Goal: Transaction & Acquisition: Purchase product/service

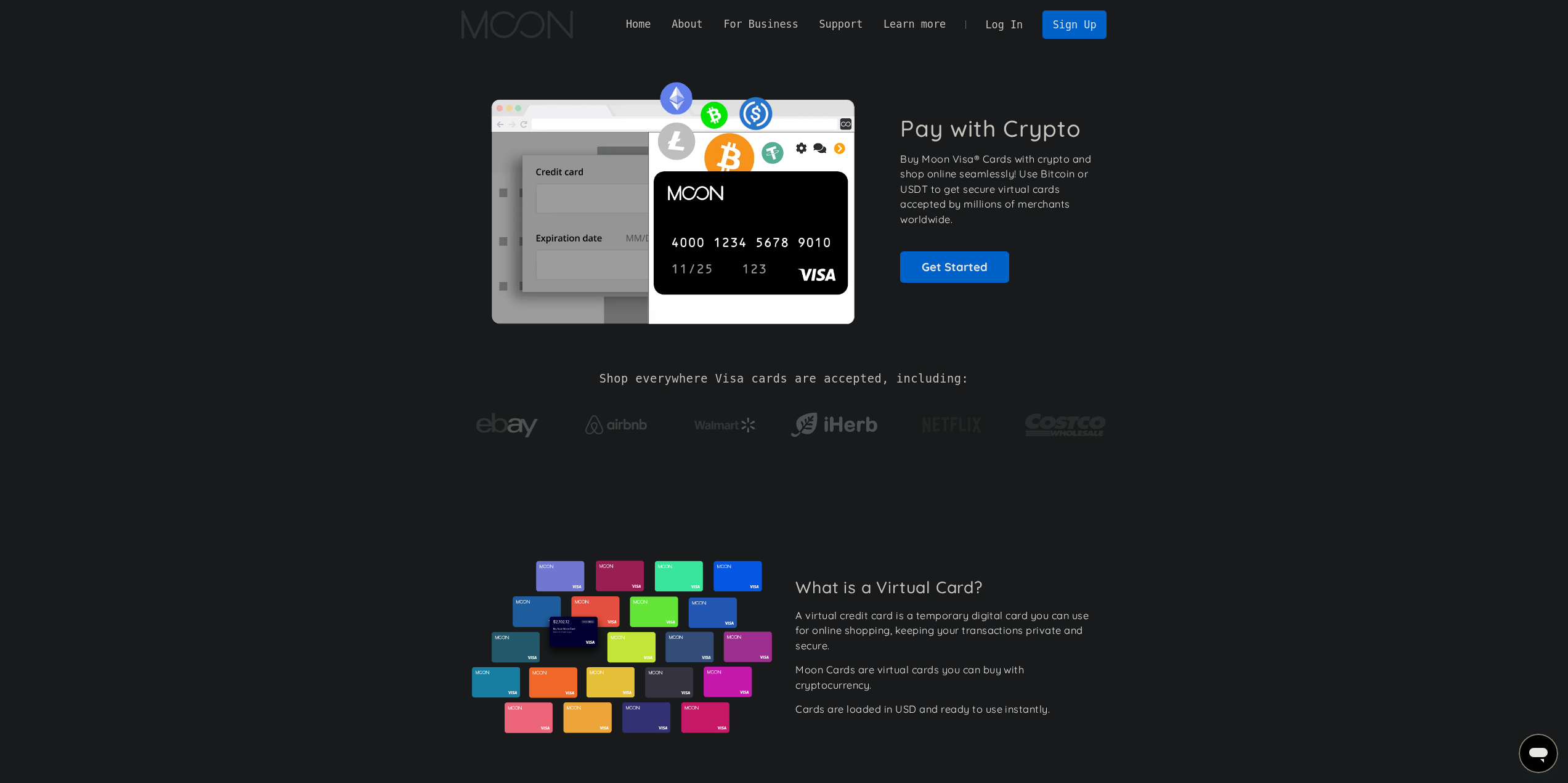
click at [1019, 23] on link "Log In" at bounding box center [1004, 25] width 58 height 28
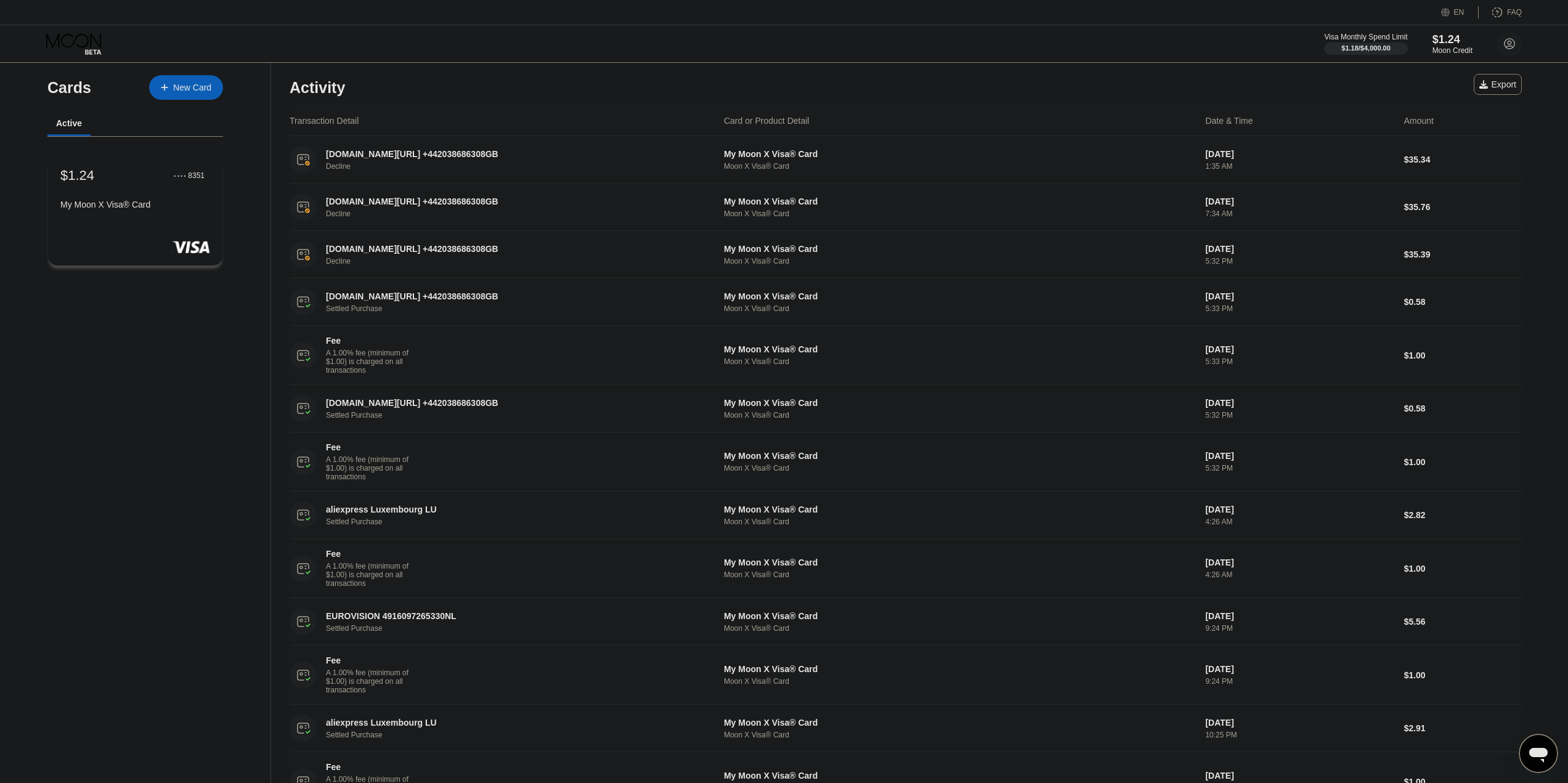
drag, startPoint x: 221, startPoint y: 346, endPoint x: 247, endPoint y: 339, distance: 26.9
click at [222, 346] on div "Cards New Card Active $1.24 ● ● ● ● 8351 My Moon X Visa® Card" at bounding box center [136, 654] width 271 height 1183
click at [919, 80] on div "Activity Export" at bounding box center [906, 84] width 1232 height 43
click at [916, 80] on div "Activity Export" at bounding box center [906, 84] width 1232 height 43
click at [889, 95] on div "Activity Export" at bounding box center [906, 84] width 1232 height 43
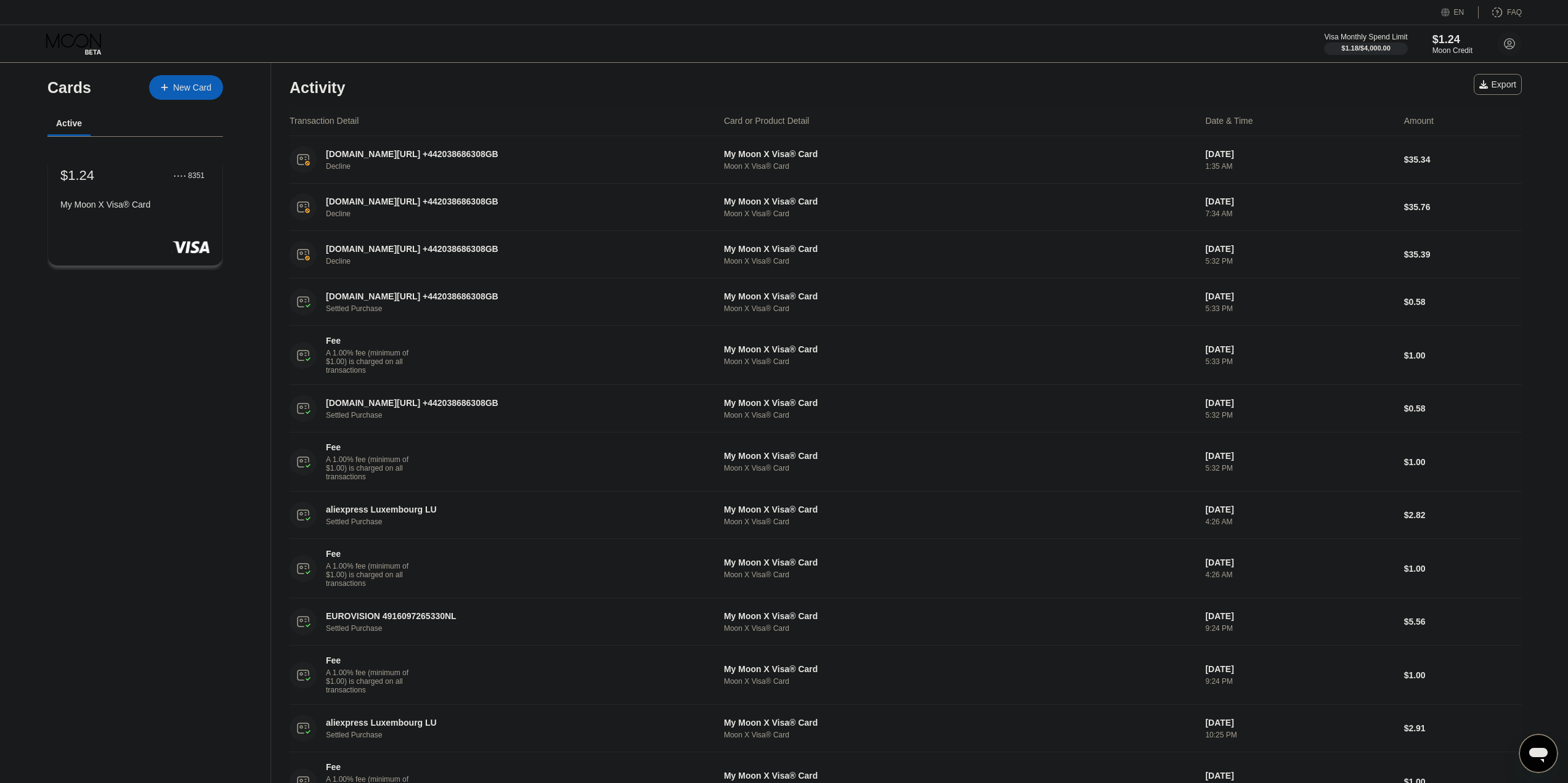
click at [889, 95] on div "Activity Export" at bounding box center [906, 84] width 1232 height 43
click at [889, 94] on div "Activity Export" at bounding box center [906, 84] width 1232 height 43
click at [890, 93] on div "Activity Export" at bounding box center [906, 84] width 1232 height 43
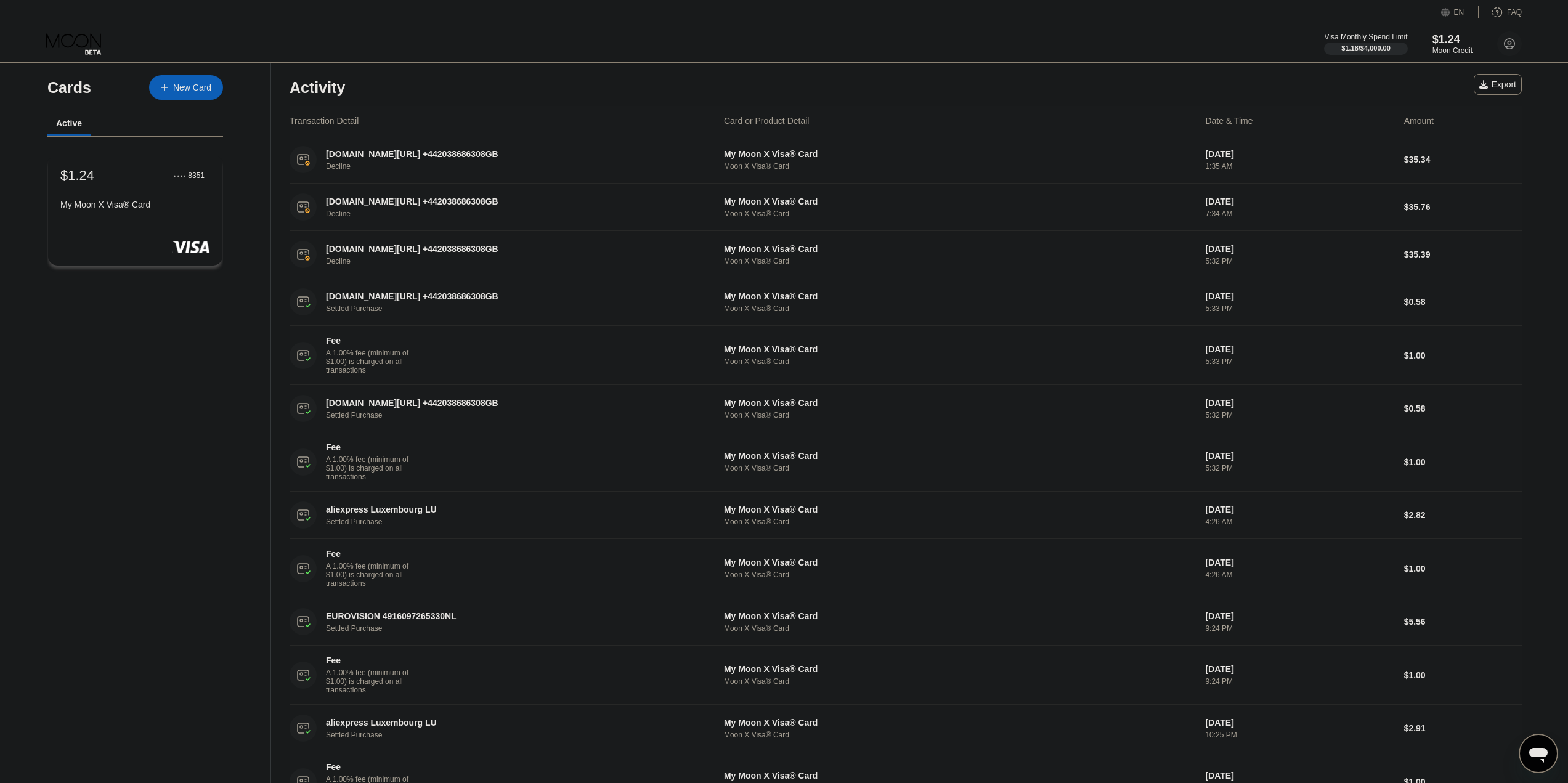
click at [889, 93] on div "Activity Export" at bounding box center [906, 84] width 1232 height 43
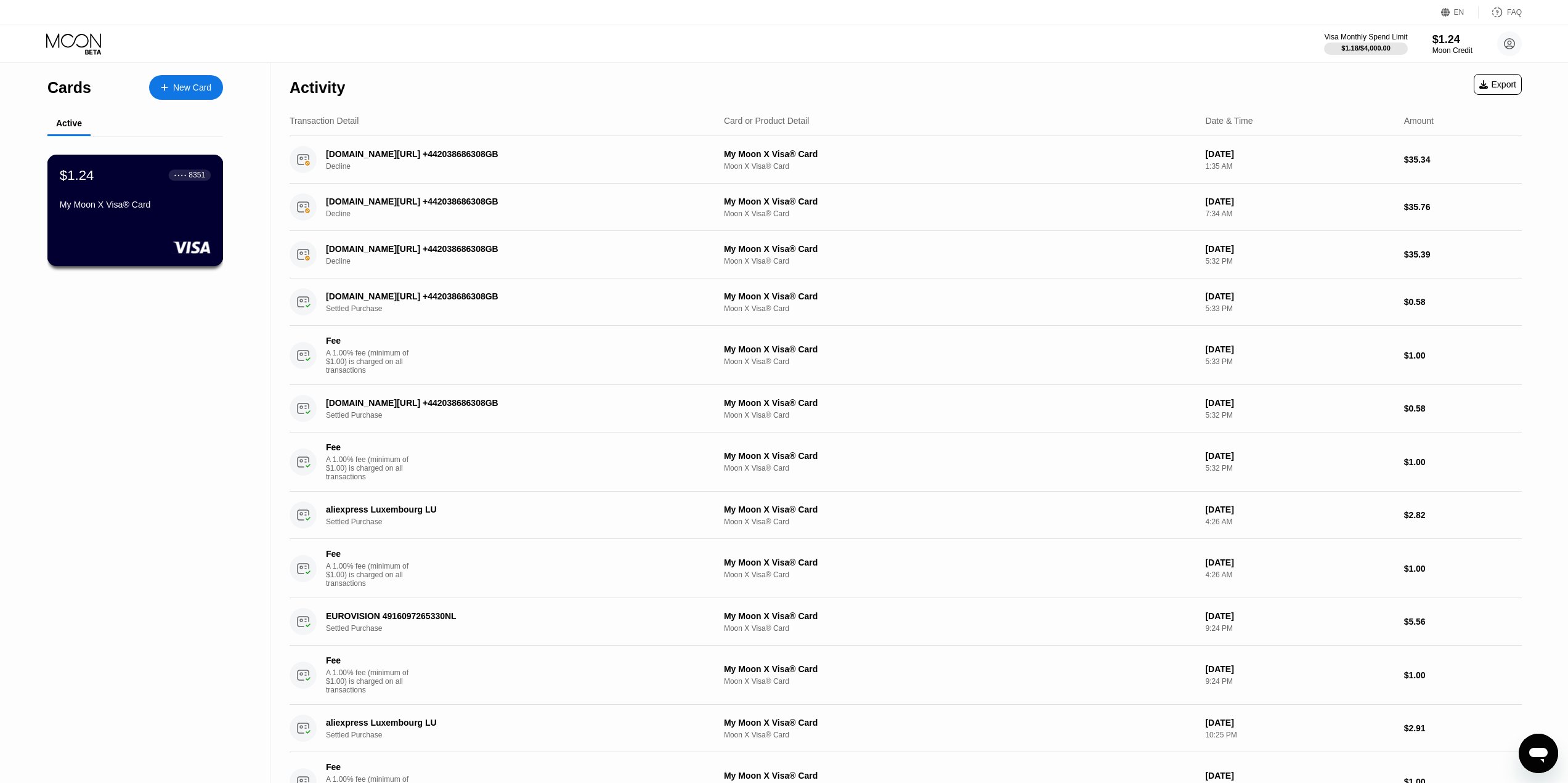
click at [164, 193] on div "$1.24 ● ● ● ● 8351 My Moon X Visa® Card" at bounding box center [136, 191] width 151 height 47
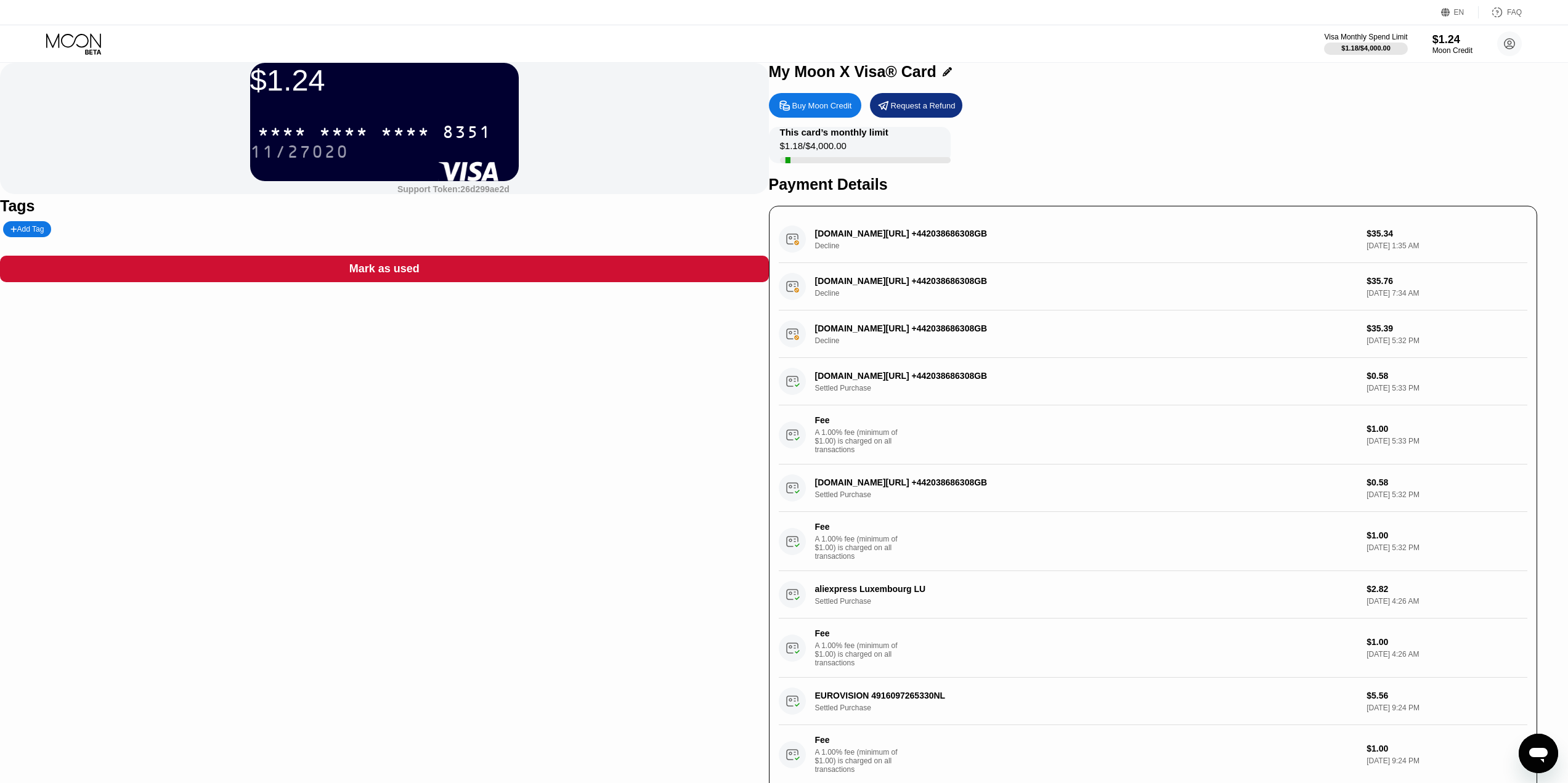
click at [1187, 263] on div "CEREBRUMIQ.COM/UK +442038686308GB Decline $35.34 Sep 21, 2025 1:35 AM" at bounding box center [1153, 239] width 749 height 47
click at [954, 263] on div "CEREBRUMIQ.COM/UK +442038686308GB Decline $35.34 Sep 21, 2025 1:35 AM" at bounding box center [1153, 239] width 749 height 47
drag, startPoint x: 923, startPoint y: 285, endPoint x: 863, endPoint y: 295, distance: 60.8
click at [921, 263] on div "CEREBRUMIQ.COM/UK +442038686308GB Decline $35.34 Sep 21, 2025 1:35 AM" at bounding box center [1153, 239] width 749 height 47
click at [852, 263] on div "CEREBRUMIQ.COM/UK +442038686308GB Decline $35.34 Sep 21, 2025 1:35 AM" at bounding box center [1153, 239] width 749 height 47
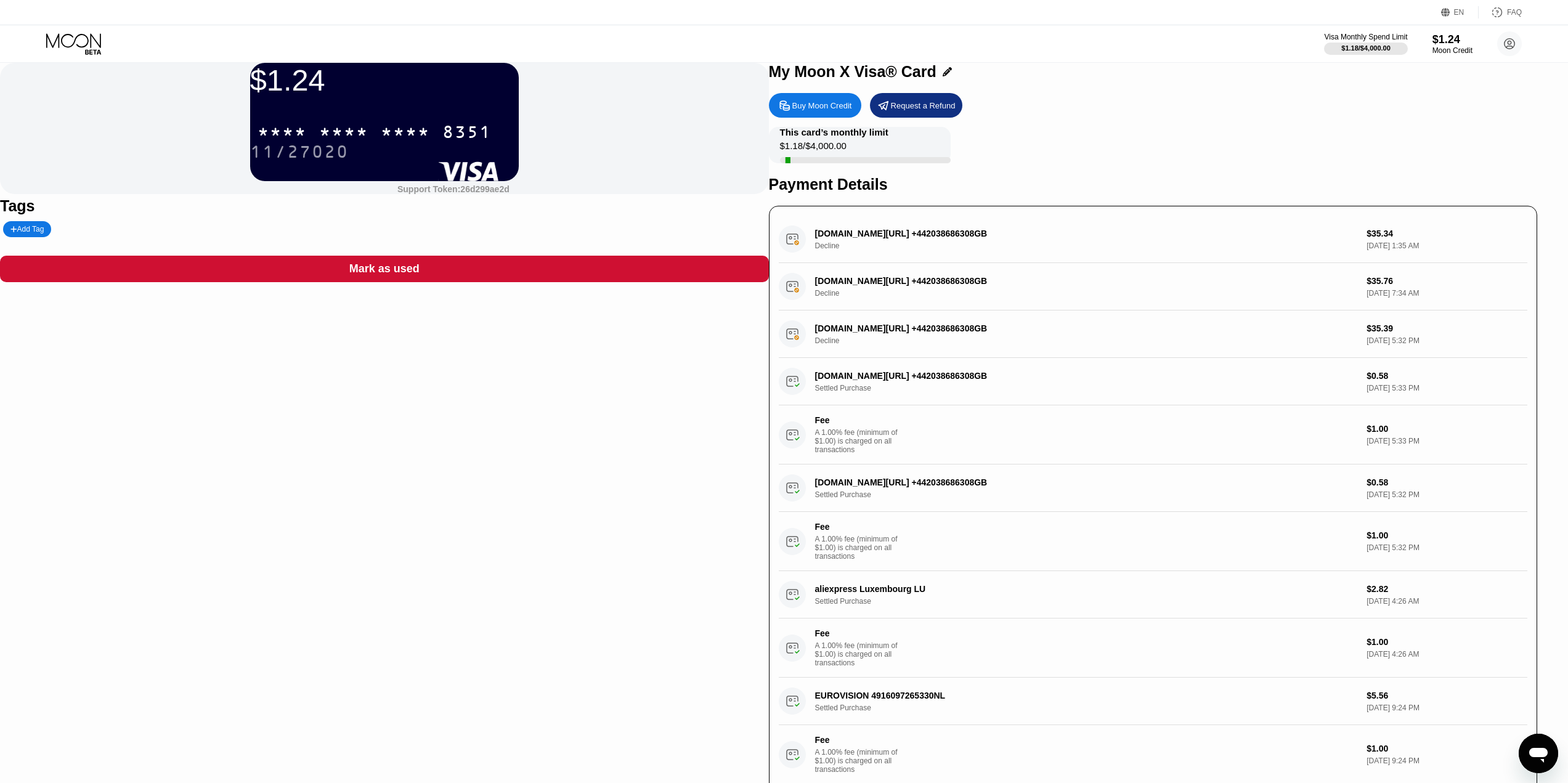
click at [842, 263] on div "CEREBRUMIQ.COM/UK +442038686308GB Decline $35.34 Sep 21, 2025 1:35 AM" at bounding box center [1153, 239] width 749 height 47
click at [842, 118] on div "Buy Moon Credit" at bounding box center [815, 105] width 92 height 25
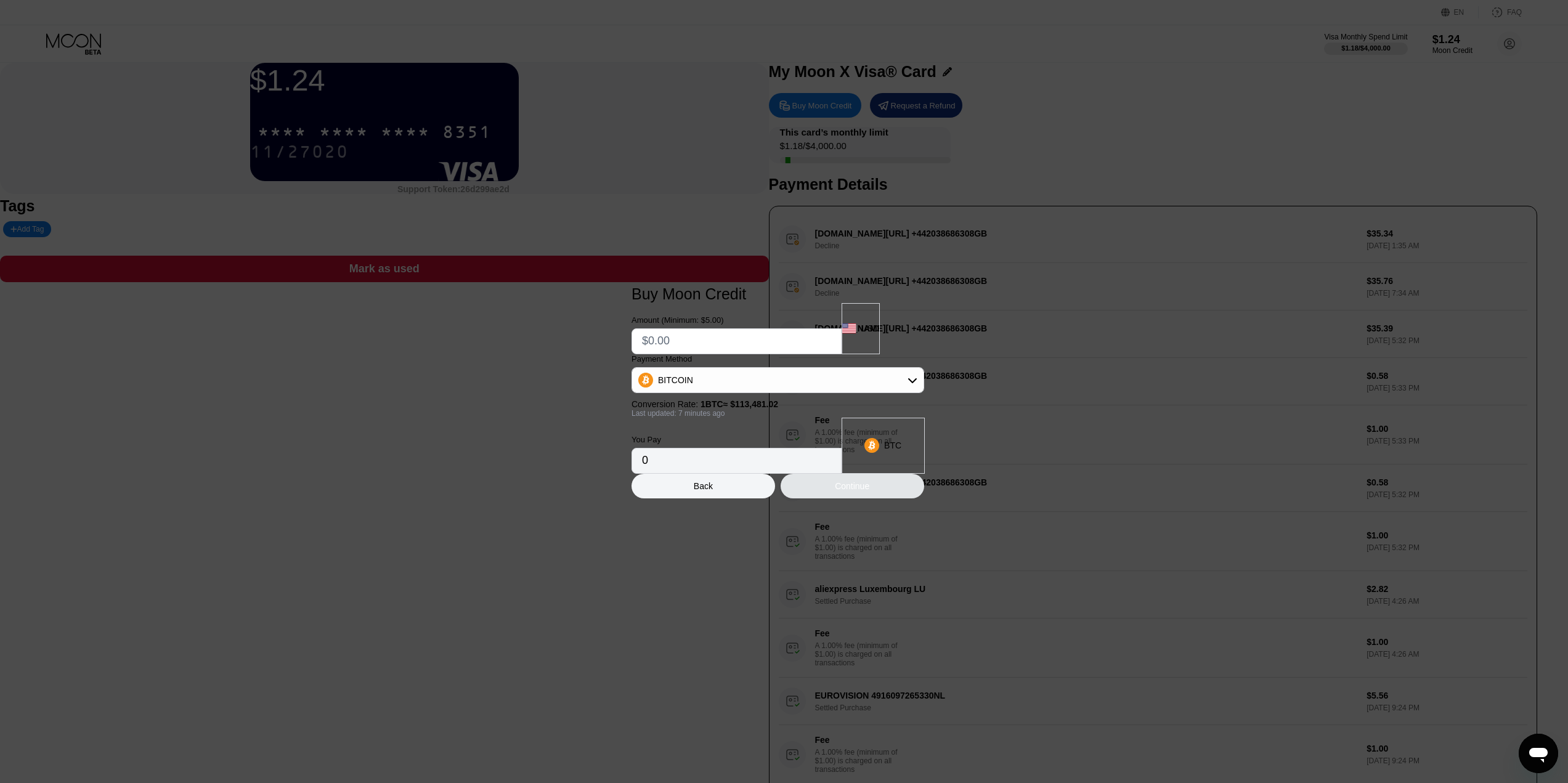
click at [858, 327] on div "USD" at bounding box center [862, 328] width 39 height 51
click at [784, 329] on input "text" at bounding box center [736, 341] width 189 height 25
type input "$14"
type input "0.00012347"
type input "$1"
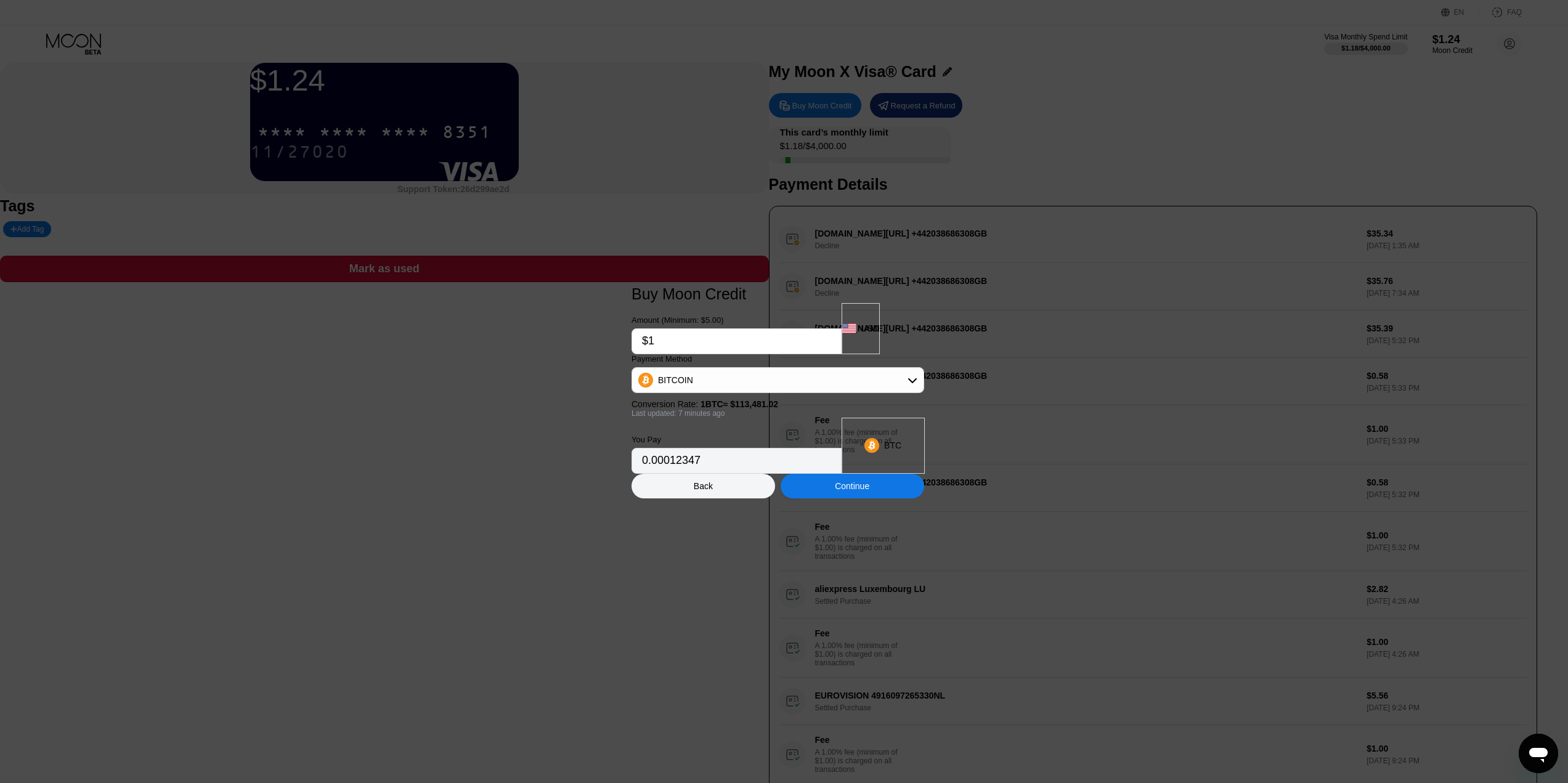
type input "0.00000882"
type input "$110"
type input "0.00097009"
type input "$11"
type input "0.00009701"
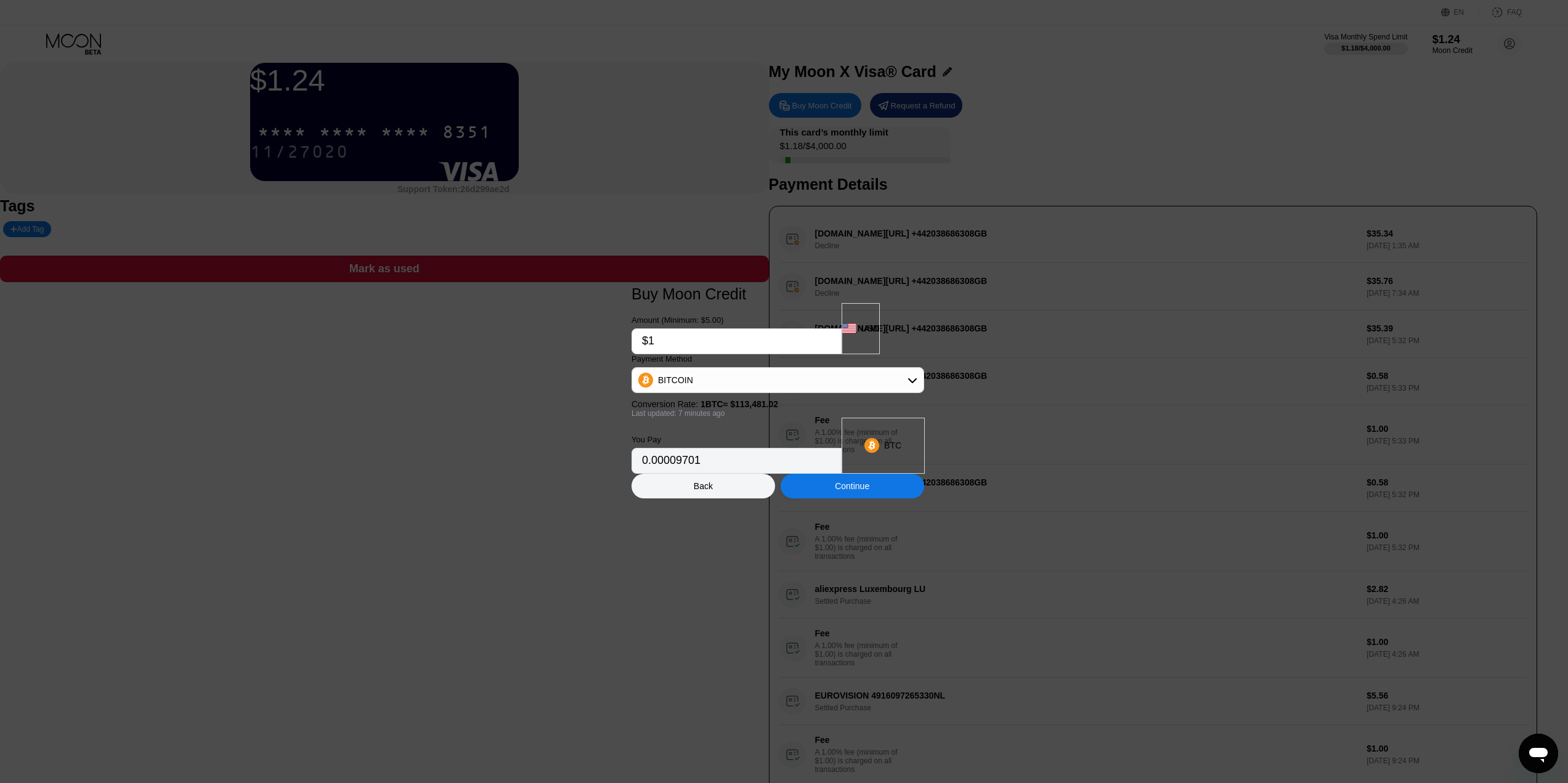
type input "$10"
type input "0.00008819"
type input "$10"
click at [810, 380] on div "BITCOIN" at bounding box center [777, 379] width 292 height 25
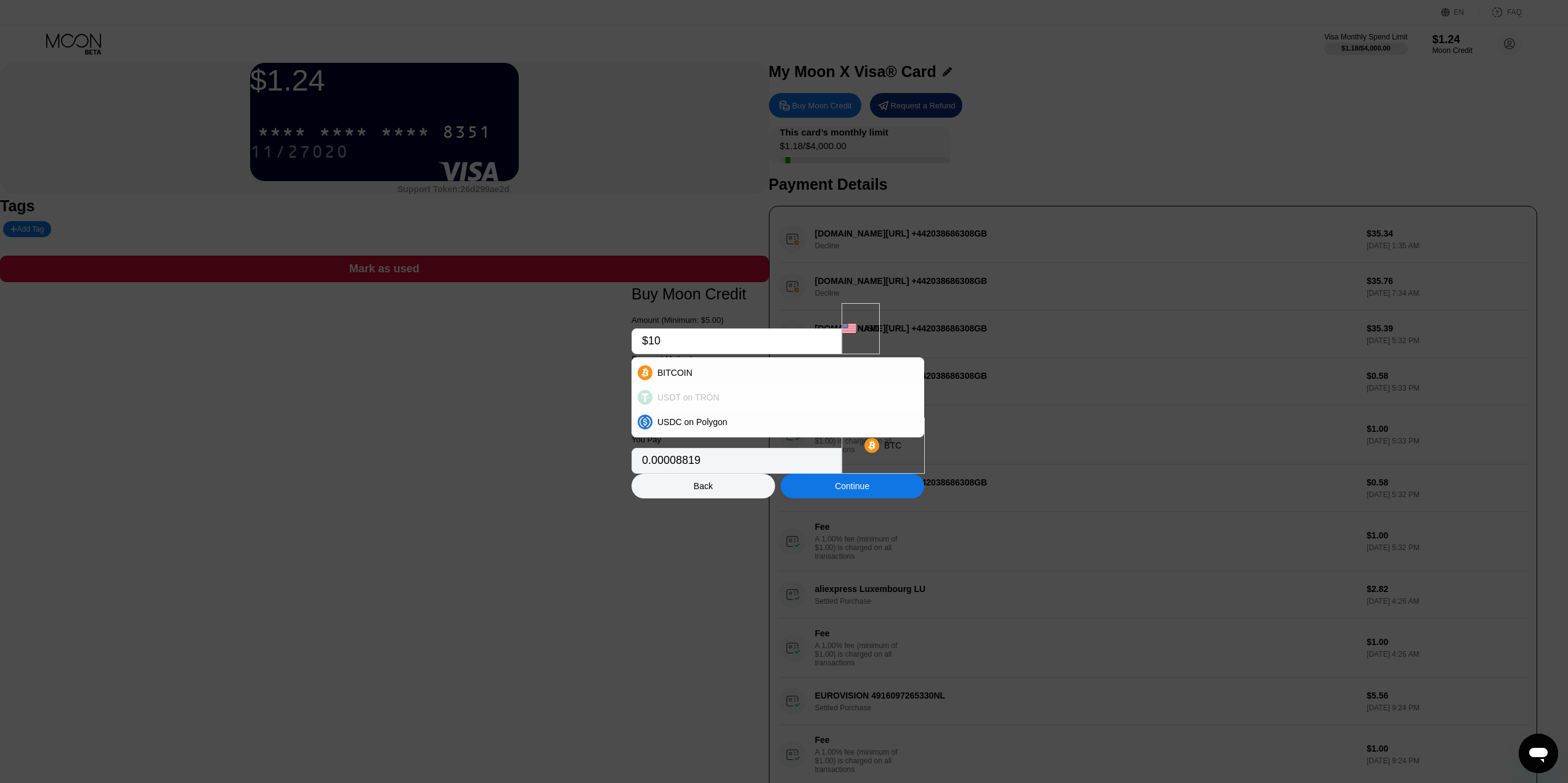
click at [719, 402] on span "USDT on TRON" at bounding box center [688, 397] width 62 height 10
type input "10.10"
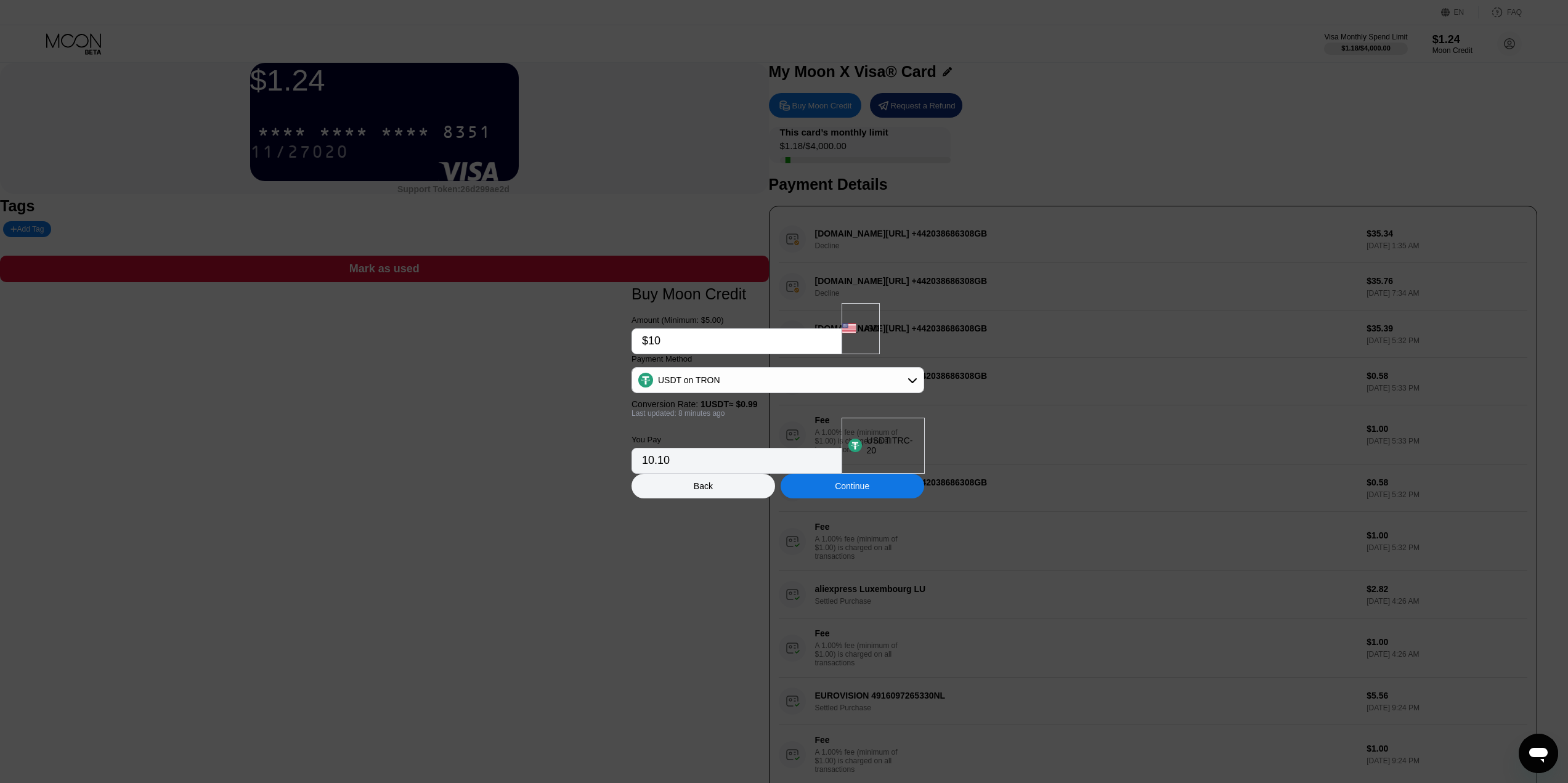
click at [780, 379] on div "USDT on TRON" at bounding box center [777, 379] width 292 height 25
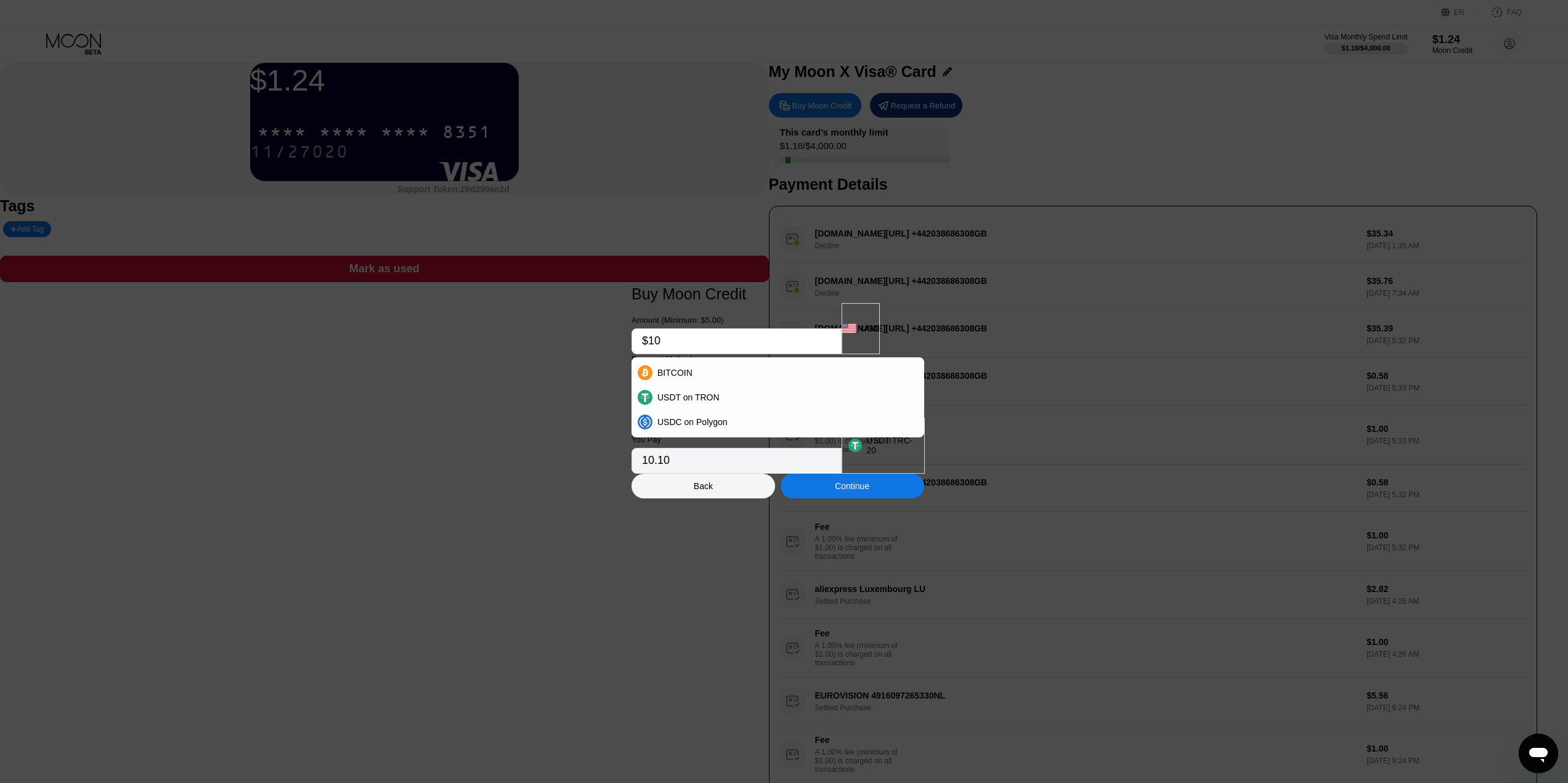
click at [780, 379] on div "USDT on TRON" at bounding box center [777, 379] width 292 height 25
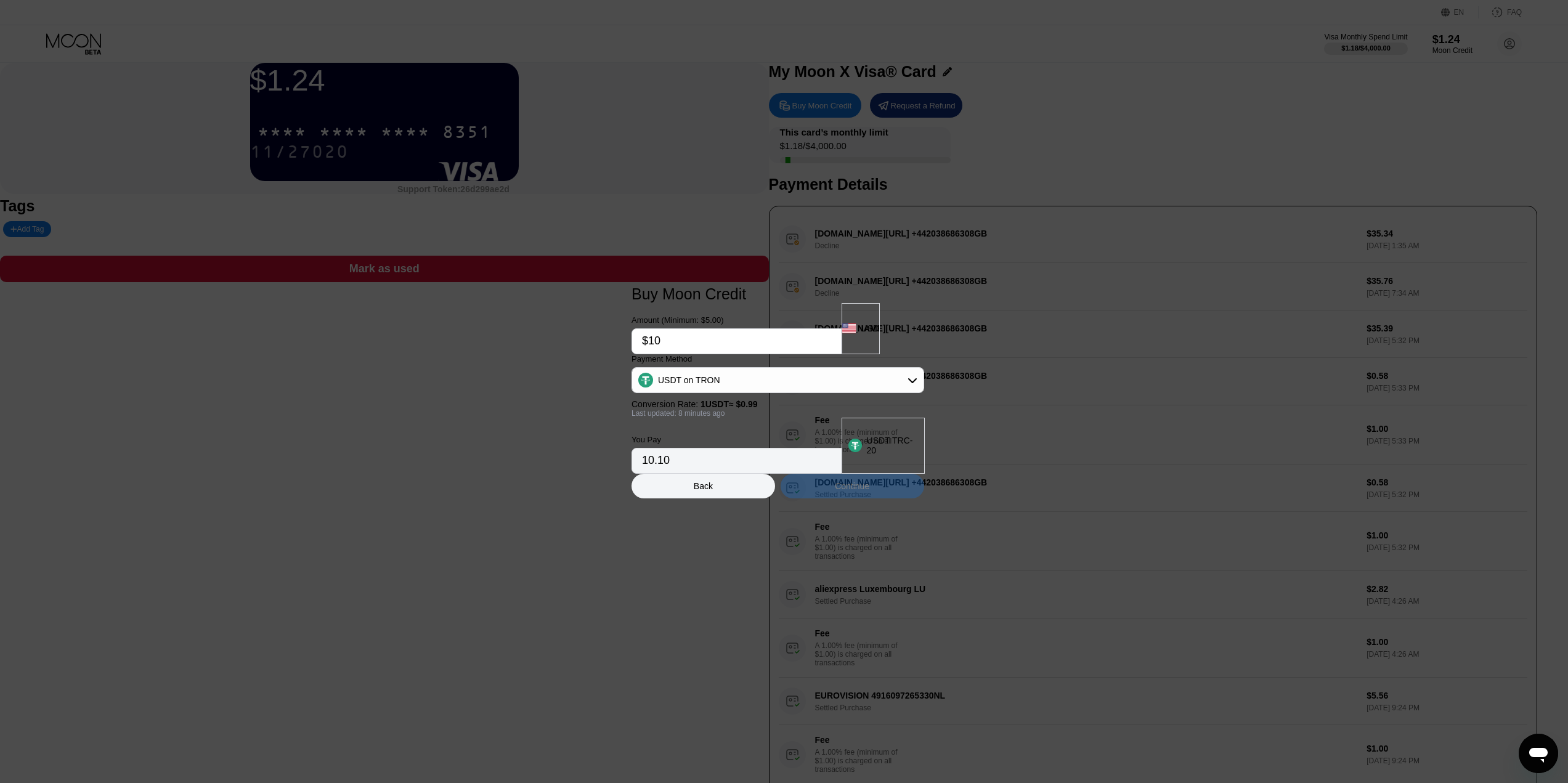
click at [867, 491] on div "Continue" at bounding box center [852, 486] width 34 height 10
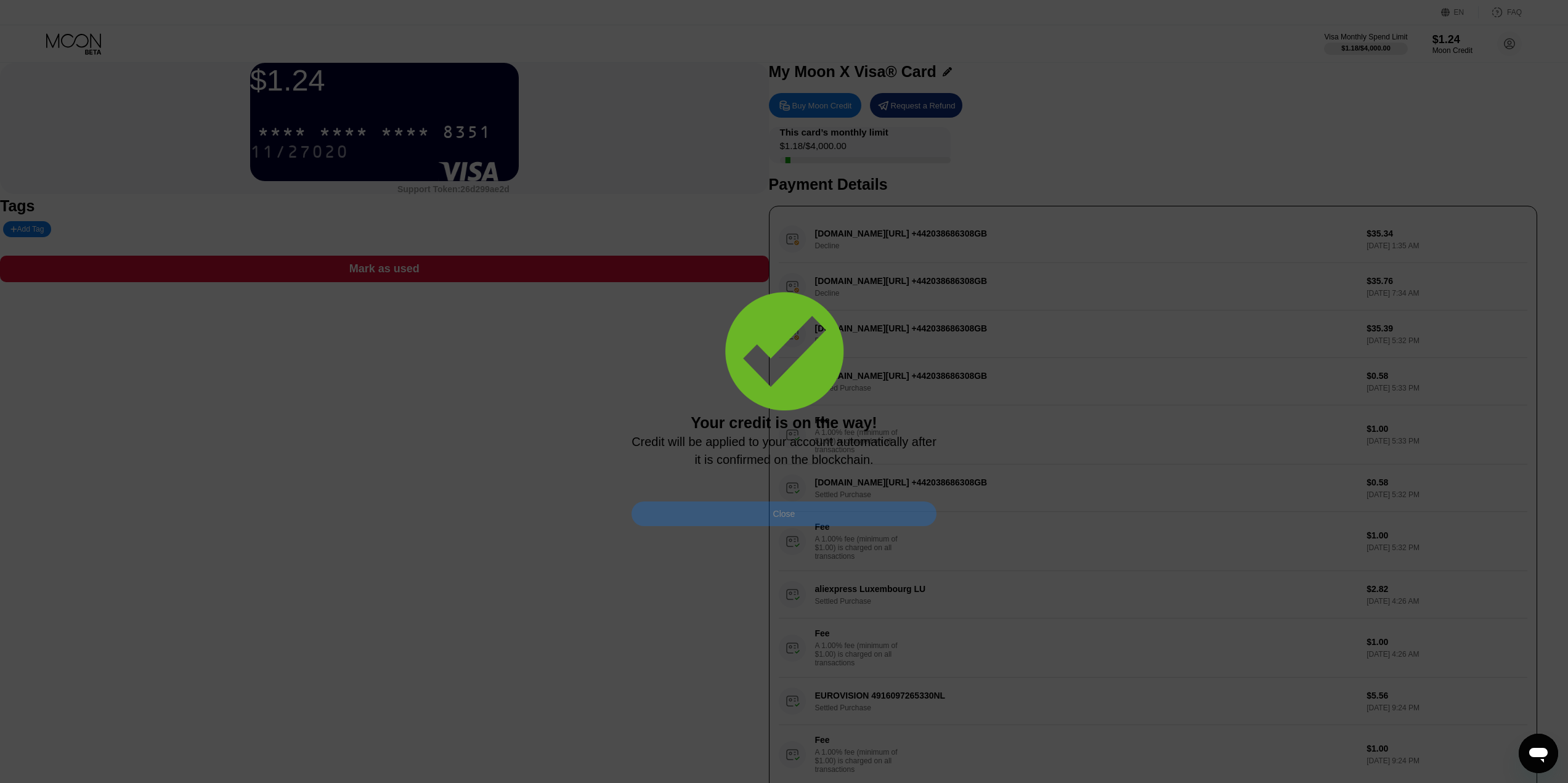
click at [757, 526] on div "Close" at bounding box center [784, 513] width 305 height 25
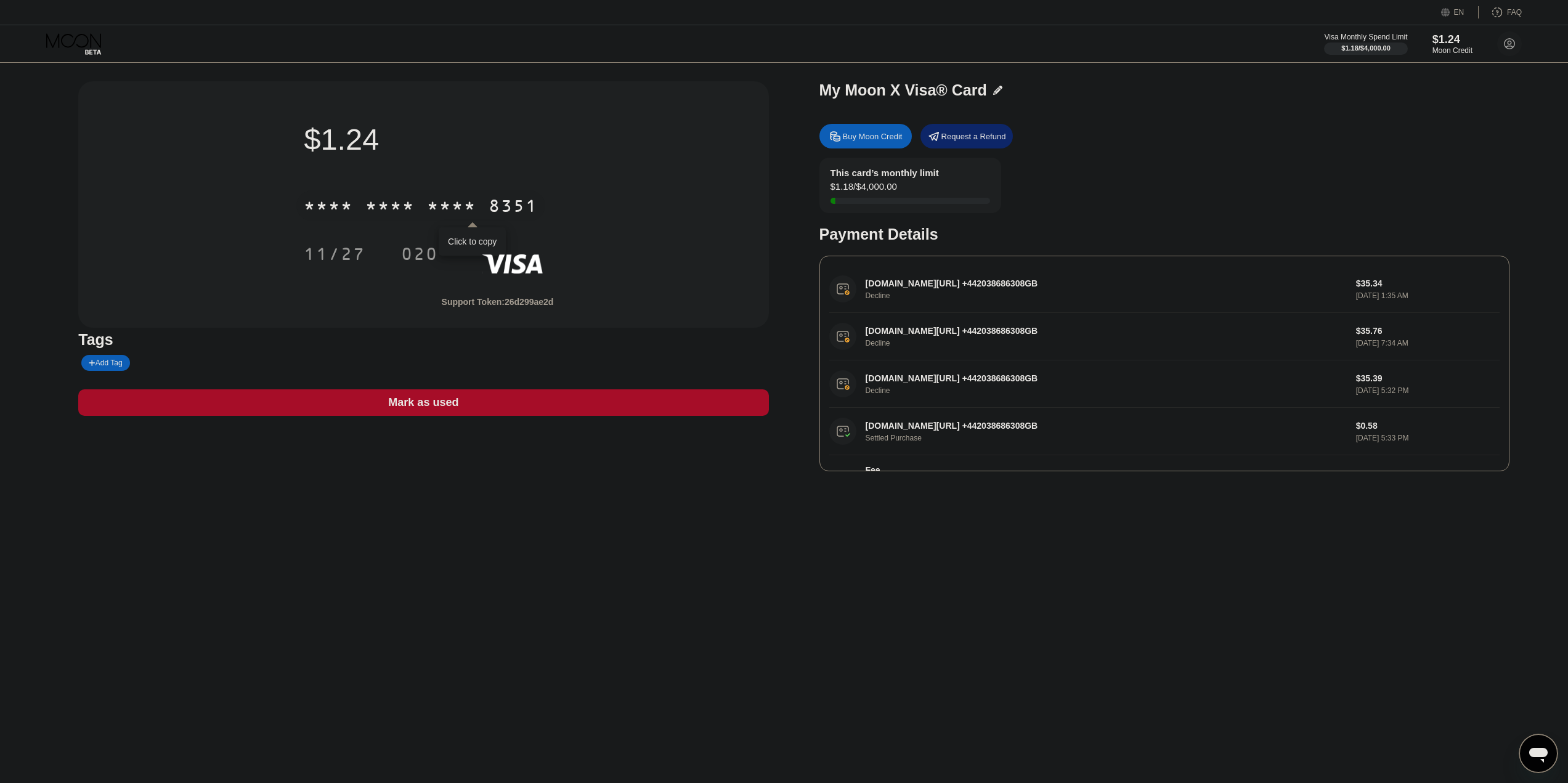
click at [499, 200] on div "8351" at bounding box center [513, 207] width 49 height 20
